Goal: Use online tool/utility: Utilize a website feature to perform a specific function

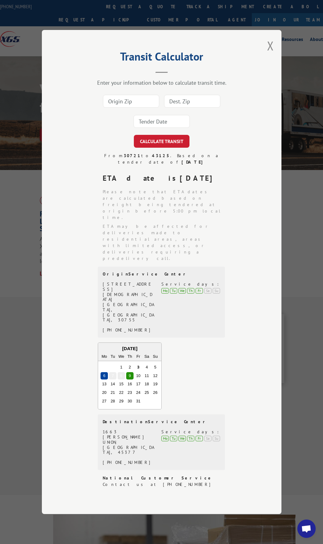
click at [133, 108] on input at bounding box center [131, 101] width 56 height 13
type input "30721"
click at [197, 108] on input "43125" at bounding box center [192, 101] width 56 height 13
drag, startPoint x: 197, startPoint y: 145, endPoint x: 161, endPoint y: 146, distance: 35.8
click at [161, 132] on div "30721 43125 This field is required" at bounding box center [162, 111] width 179 height 40
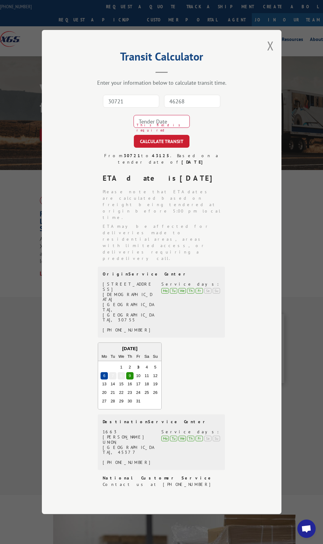
type input "46268"
click at [134, 135] on button "CALCULATE TRANSIT" at bounding box center [162, 141] width 56 height 13
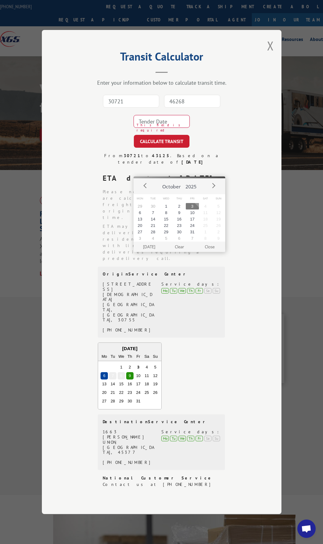
click at [193, 205] on button "3" at bounding box center [192, 206] width 13 height 6
type input "[DATE]"
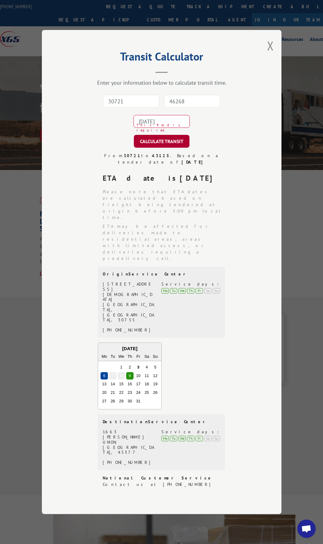
click at [164, 148] on button "CALCULATE TRANSIT" at bounding box center [162, 141] width 56 height 13
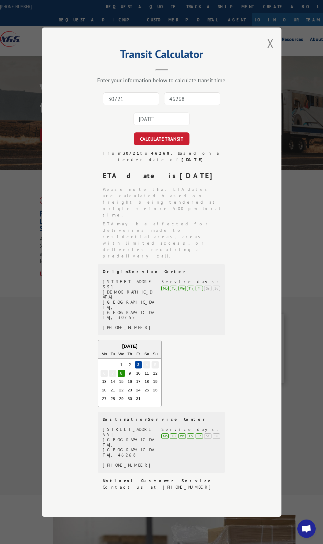
click at [132, 105] on input "30721" at bounding box center [131, 98] width 56 height 13
type input "30721"
type input "43125"
drag, startPoint x: 187, startPoint y: 149, endPoint x: 157, endPoint y: 147, distance: 30.1
click at [157, 129] on div "30721 43125 This field is required" at bounding box center [162, 109] width 179 height 40
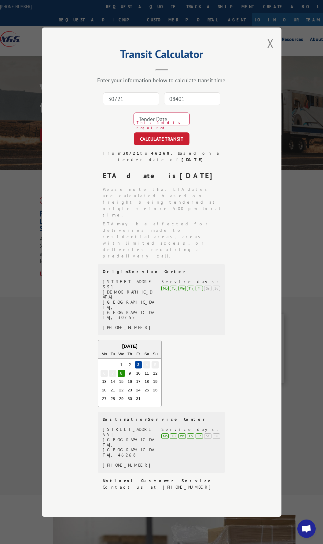
type input "08401"
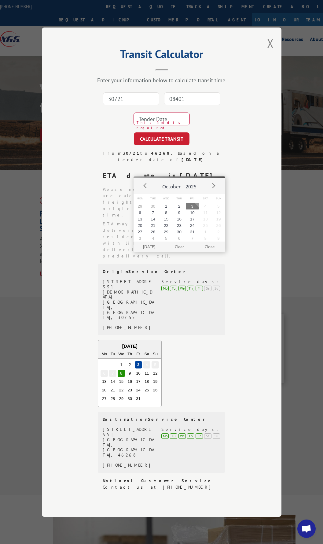
click at [194, 207] on button "3" at bounding box center [192, 206] width 13 height 6
type input "[DATE]"
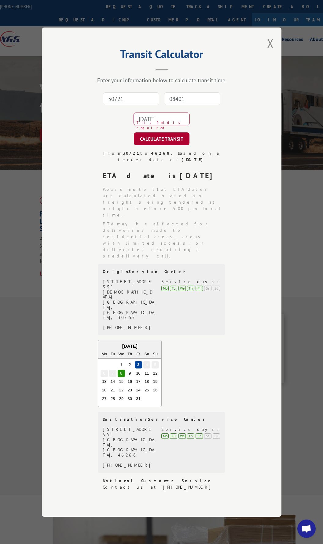
click at [158, 145] on button "CALCULATE TRANSIT" at bounding box center [162, 138] width 56 height 13
